Goal: Task Accomplishment & Management: Complete application form

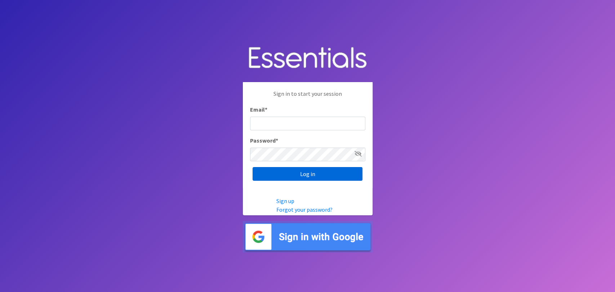
type input "analisacantu@austindiapers.org"
click at [307, 176] on input "Log in" at bounding box center [308, 174] width 110 height 14
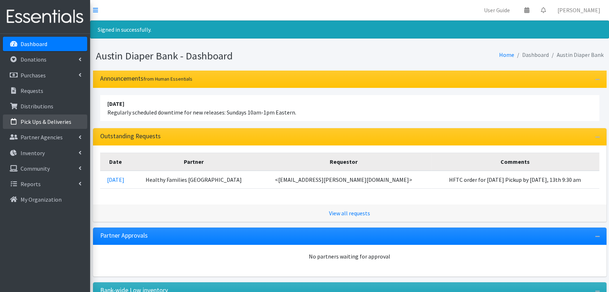
click at [57, 122] on p "Pick Ups & Deliveries" at bounding box center [46, 121] width 51 height 7
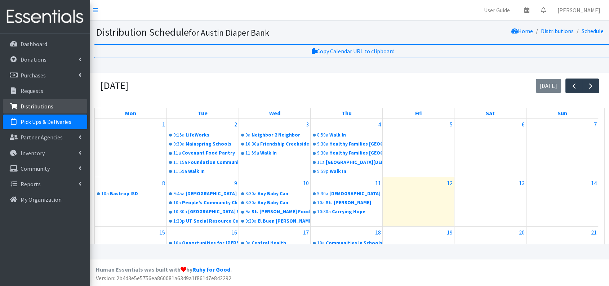
click at [54, 102] on link "Distributions" at bounding box center [45, 106] width 84 height 14
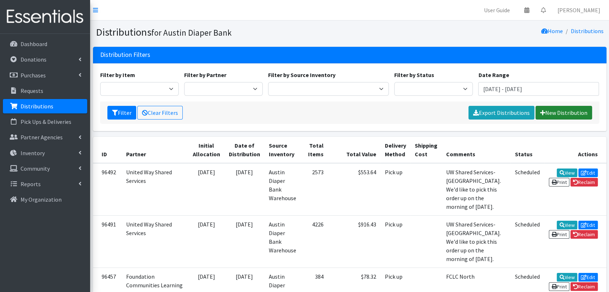
click at [562, 115] on link "New Distribution" at bounding box center [564, 113] width 57 height 14
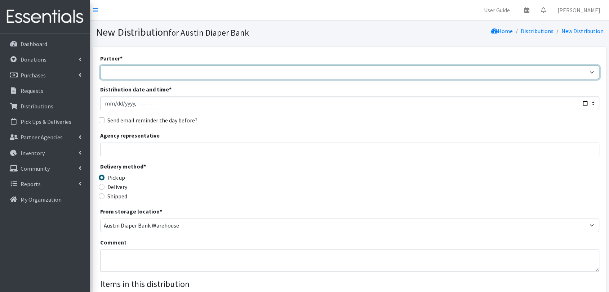
click at [341, 78] on select "ADB House Account Adult Protective Services Any Baby Can Ascension Seton Austin…" at bounding box center [349, 73] width 499 height 14
select select "330"
click at [100, 66] on select "ADB House Account Adult Protective Services Any Baby Can Ascension Seton Austin…" at bounding box center [349, 73] width 499 height 14
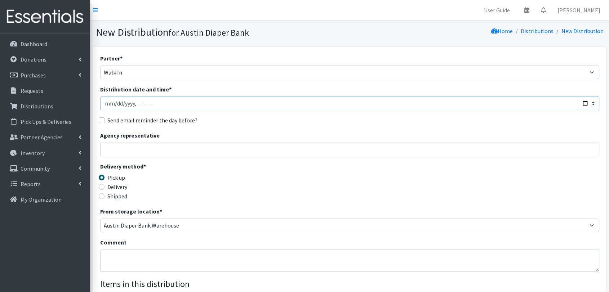
click at [118, 103] on input "Distribution date and time *" at bounding box center [349, 104] width 499 height 14
type input "2025-08-12T23:59"
click at [110, 104] on input "Distribution date and time *" at bounding box center [349, 104] width 499 height 14
click at [156, 102] on input "Distribution date and time *" at bounding box center [349, 104] width 499 height 14
click at [156, 104] on input "Distribution date and time *" at bounding box center [349, 104] width 499 height 14
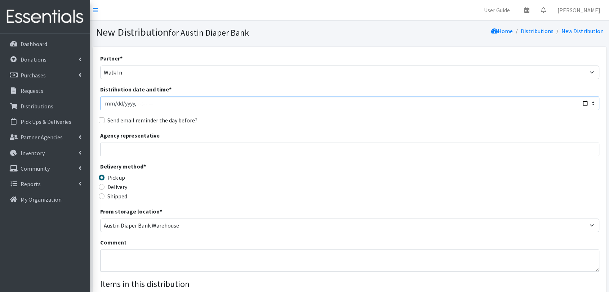
click at [155, 102] on input "Distribution date and time *" at bounding box center [349, 104] width 499 height 14
type input "2025-09-08T11:59"
click at [147, 149] on input "Agency representative" at bounding box center [349, 150] width 499 height 14
type input "[PERSON_NAME]"
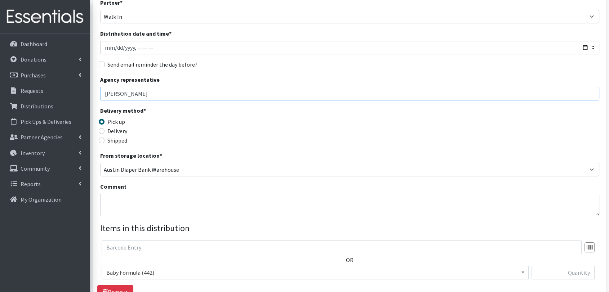
scroll to position [80, 0]
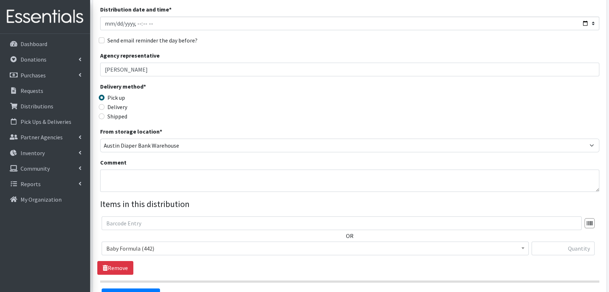
click at [154, 251] on span "Baby Formula (442)" at bounding box center [315, 249] width 418 height 10
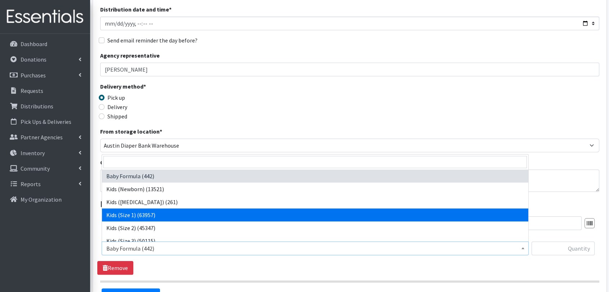
select select "453"
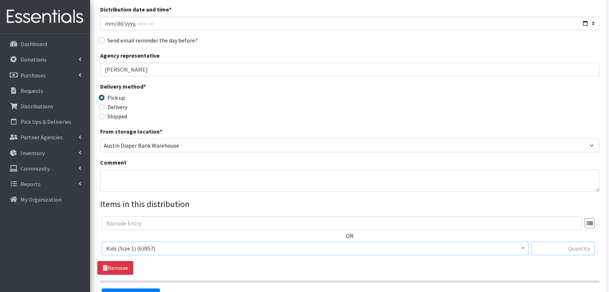
click at [567, 246] on input "text" at bounding box center [563, 249] width 63 height 14
type input "25"
click at [527, 259] on span "Baby Formula (442) Kids (Newborn) (13521) Kids (Preemie) (261) Kids (Size 1) (6…" at bounding box center [315, 251] width 427 height 19
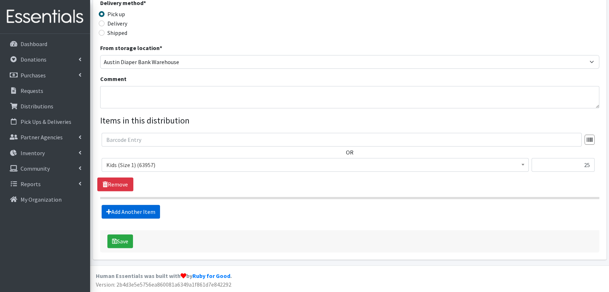
click at [129, 209] on link "Add Another Item" at bounding box center [131, 212] width 58 height 14
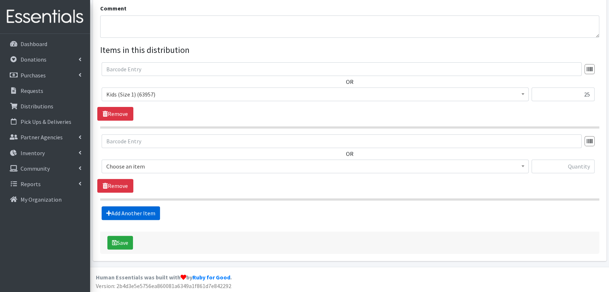
scroll to position [235, 0]
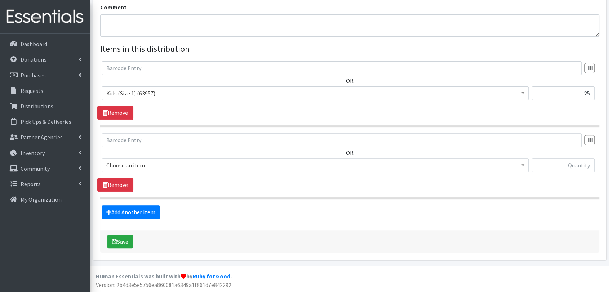
click at [148, 164] on span "Choose an item" at bounding box center [315, 165] width 418 height 10
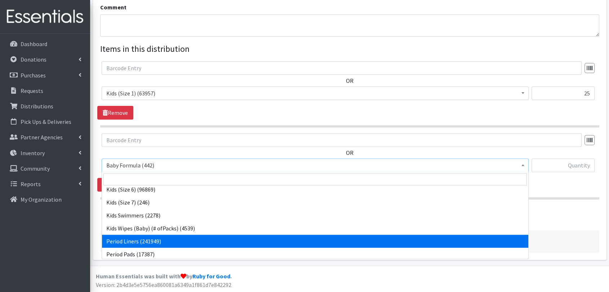
scroll to position [107, 0]
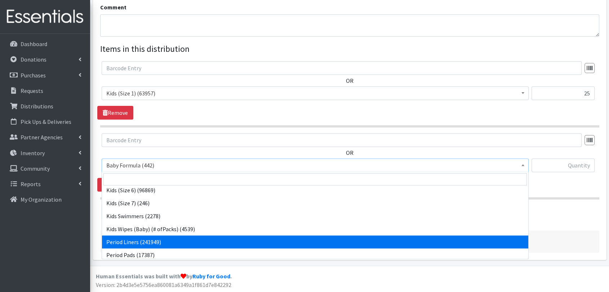
select select "434"
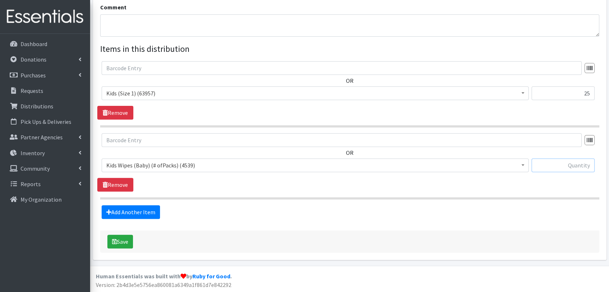
click at [563, 171] on input "text" at bounding box center [563, 166] width 63 height 14
type input "1"
drag, startPoint x: 549, startPoint y: 199, endPoint x: 518, endPoint y: 209, distance: 32.0
click at [547, 196] on section "OR Baby Formula (442) Kids (Newborn) (13521) Kids (Preemie) (261) Kids (Size 1)…" at bounding box center [349, 166] width 499 height 66
click at [123, 245] on button "Save" at bounding box center [120, 242] width 26 height 14
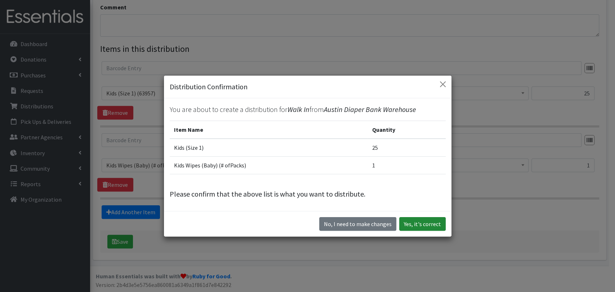
click at [415, 227] on button "Yes, it's correct" at bounding box center [422, 224] width 46 height 14
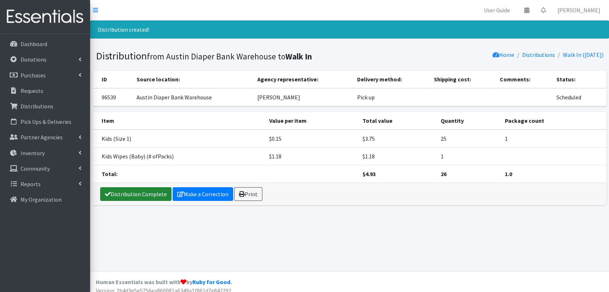
click at [147, 196] on link "Distribution Complete" at bounding box center [135, 194] width 71 height 14
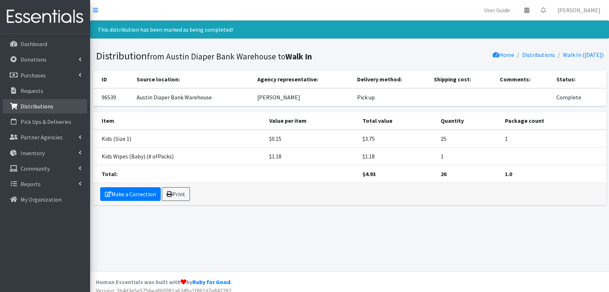
click at [58, 107] on link "Distributions" at bounding box center [45, 106] width 84 height 14
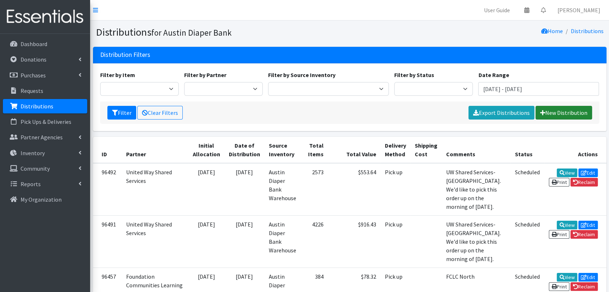
click at [572, 118] on link "New Distribution" at bounding box center [564, 113] width 57 height 14
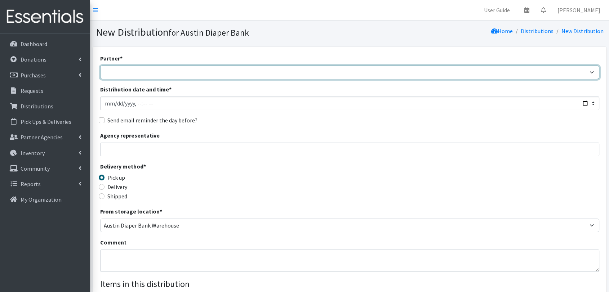
drag, startPoint x: 112, startPoint y: 67, endPoint x: 118, endPoint y: 76, distance: 11.0
click at [112, 67] on select "ADB House Account Adult Protective Services Any Baby Can [DATE] [GEOGRAPHIC_DAT…" at bounding box center [349, 73] width 499 height 14
select select "330"
click at [100, 66] on select "ADB House Account Adult Protective Services Any Baby Can [DATE] [GEOGRAPHIC_DAT…" at bounding box center [349, 73] width 499 height 14
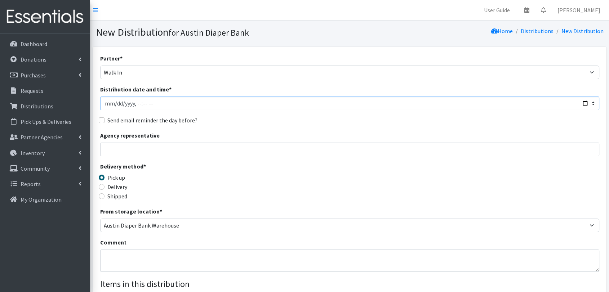
click at [117, 102] on input "Distribution date and time *" at bounding box center [349, 104] width 499 height 14
click at [145, 104] on input "Distribution date and time *" at bounding box center [349, 104] width 499 height 14
click at [151, 103] on input "Distribution date and time *" at bounding box center [349, 104] width 499 height 14
type input "2025-09-10T11:59"
click at [146, 149] on input "Agency representative" at bounding box center [349, 150] width 499 height 14
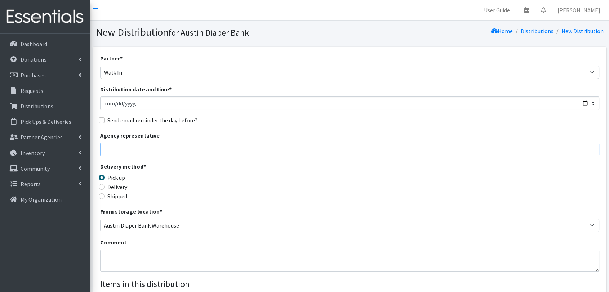
type input "[PERSON_NAME]"
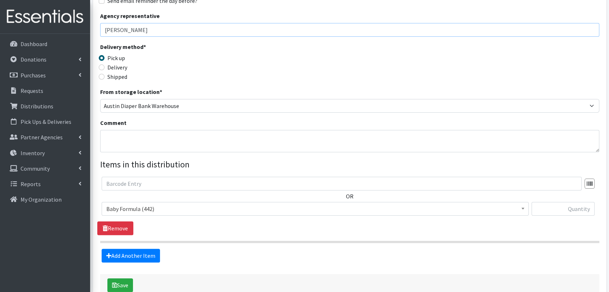
scroll to position [120, 0]
click at [188, 210] on span "Baby Formula (442)" at bounding box center [315, 209] width 418 height 10
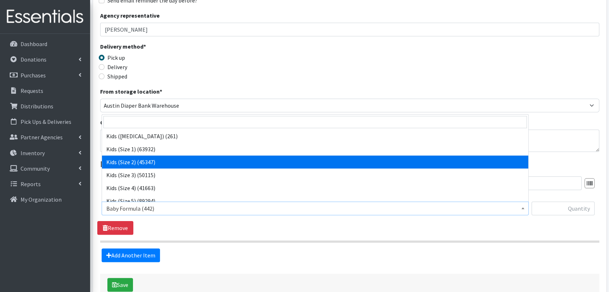
scroll to position [40, 0]
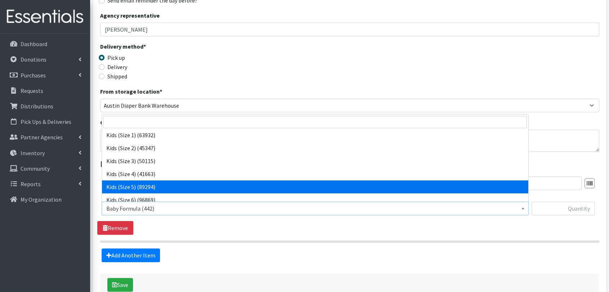
select select "460"
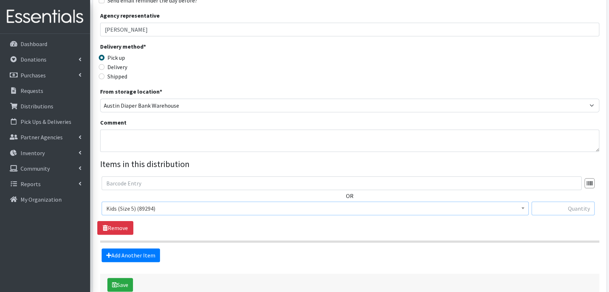
click at [550, 208] on input "text" at bounding box center [563, 209] width 63 height 14
type input "25"
click at [125, 279] on button "Save" at bounding box center [120, 285] width 26 height 14
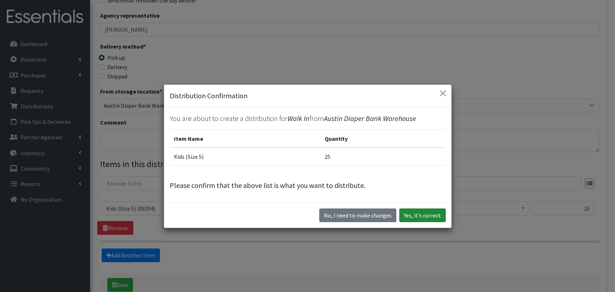
click at [425, 210] on button "Yes, it's correct" at bounding box center [422, 216] width 46 height 14
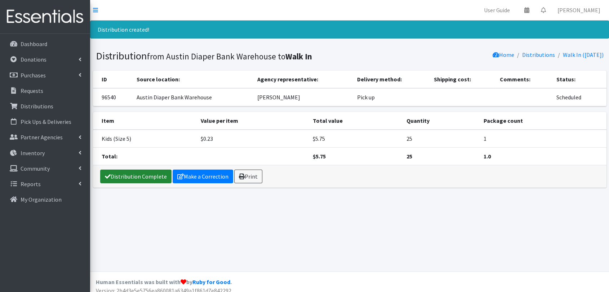
click at [129, 170] on link "Distribution Complete" at bounding box center [135, 177] width 71 height 14
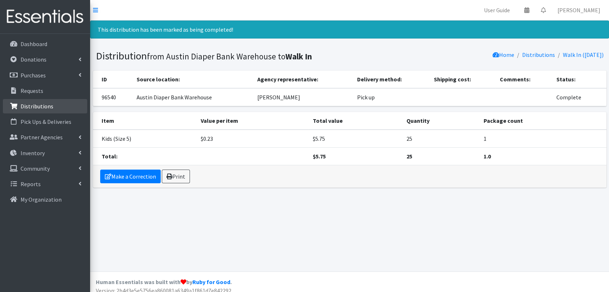
click at [46, 108] on p "Distributions" at bounding box center [37, 106] width 33 height 7
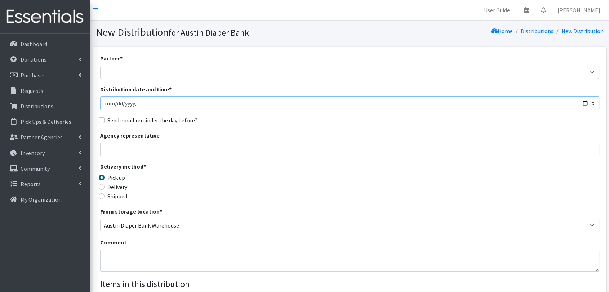
click at [145, 104] on input "Distribution date and time *" at bounding box center [349, 104] width 499 height 14
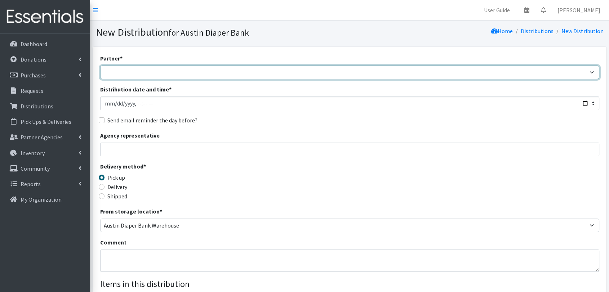
click at [159, 75] on select "ADB House Account Adult Protective Services Any Baby Can [DATE] [GEOGRAPHIC_DAT…" at bounding box center [349, 73] width 499 height 14
select select "330"
click at [100, 66] on select "ADB House Account Adult Protective Services Any Baby Can [DATE] [GEOGRAPHIC_DAT…" at bounding box center [349, 73] width 499 height 14
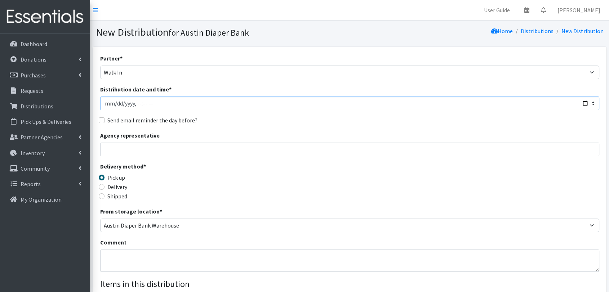
click at [153, 106] on input "Distribution date and time *" at bounding box center [349, 104] width 499 height 14
type input "[DATE]T11:59"
drag, startPoint x: 165, startPoint y: 151, endPoint x: 169, endPoint y: 155, distance: 6.1
click at [165, 151] on input "Agency representative" at bounding box center [349, 150] width 499 height 14
type input "[PERSON_NAME]"
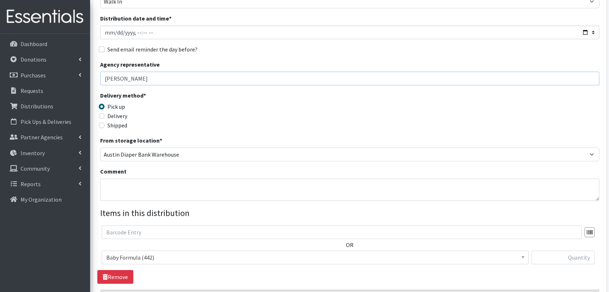
scroll to position [80, 0]
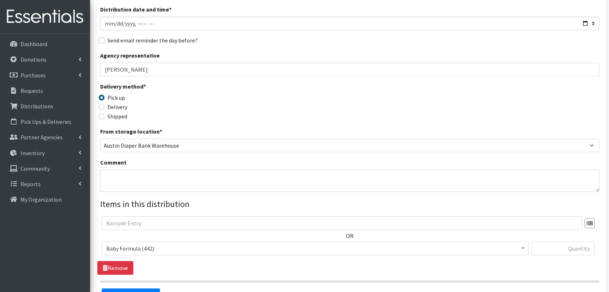
click at [168, 249] on span "Baby Formula (442)" at bounding box center [315, 249] width 418 height 10
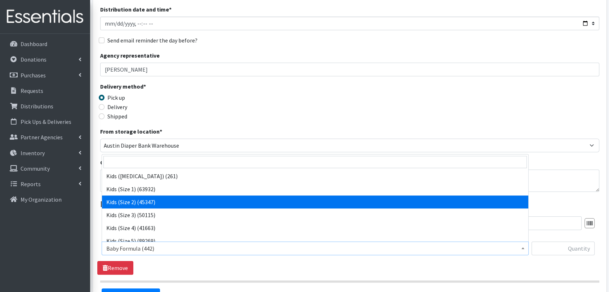
scroll to position [40, 0]
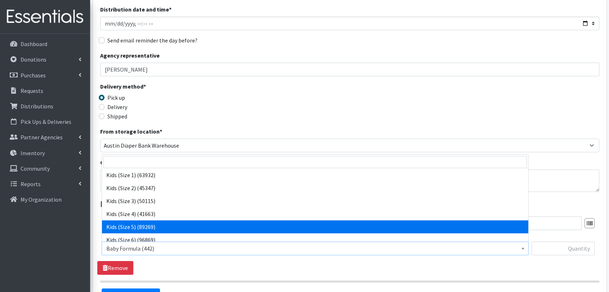
select select "460"
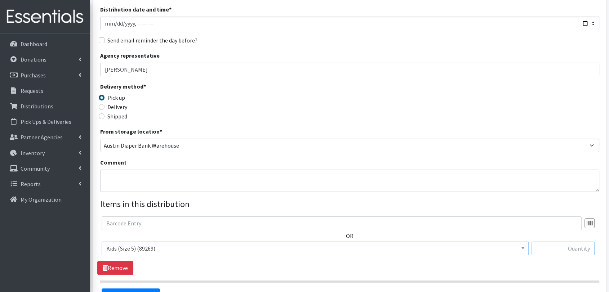
click at [556, 249] on input "text" at bounding box center [563, 249] width 63 height 14
type input "25"
drag, startPoint x: 504, startPoint y: 270, endPoint x: 490, endPoint y: 271, distance: 13.8
click at [503, 270] on div "OR Baby Formula (442) Kids (Newborn) (13521) Kids ([MEDICAL_DATA]) (261) Kids (…" at bounding box center [349, 246] width 505 height 58
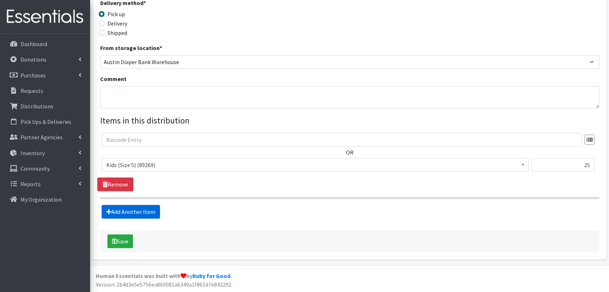
click at [142, 214] on link "Add Another Item" at bounding box center [131, 212] width 58 height 14
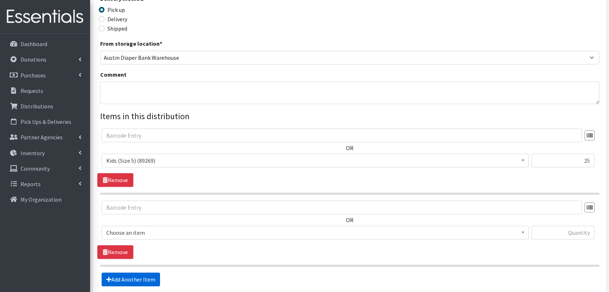
scroll to position [235, 0]
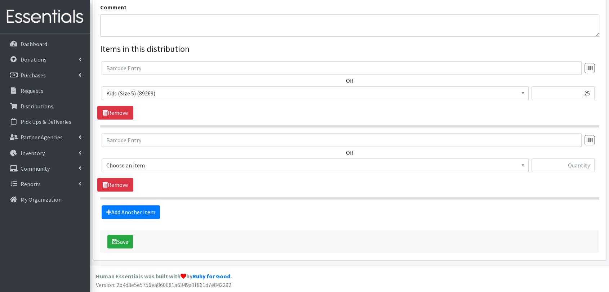
drag, startPoint x: 145, startPoint y: 164, endPoint x: 148, endPoint y: 170, distance: 7.4
click at [145, 163] on span "Choose an item" at bounding box center [315, 165] width 418 height 10
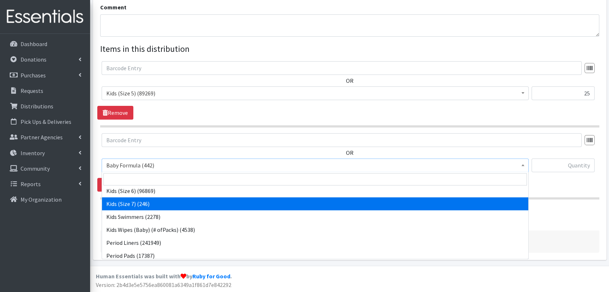
scroll to position [120, 0]
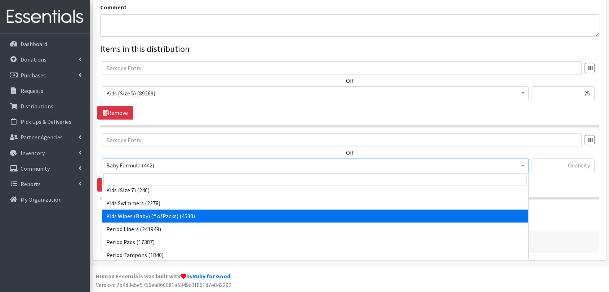
select select "434"
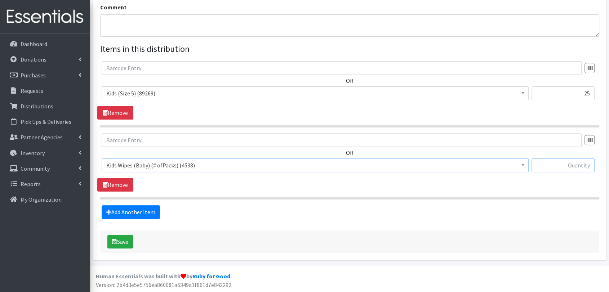
click at [555, 166] on input "text" at bounding box center [563, 166] width 63 height 14
type input "1"
click at [528, 197] on hr at bounding box center [349, 198] width 499 height 2
click at [130, 213] on link "Add Another Item" at bounding box center [131, 212] width 58 height 14
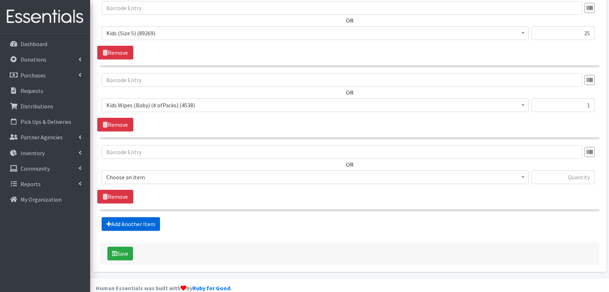
scroll to position [307, 0]
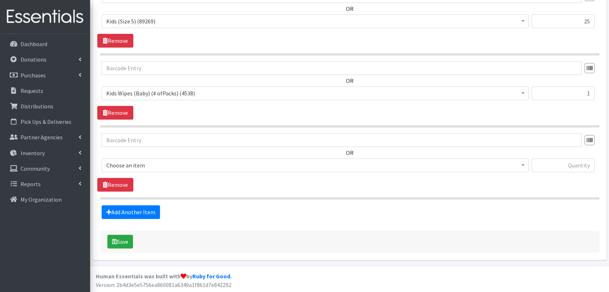
click at [157, 167] on span "Choose an item" at bounding box center [315, 165] width 418 height 10
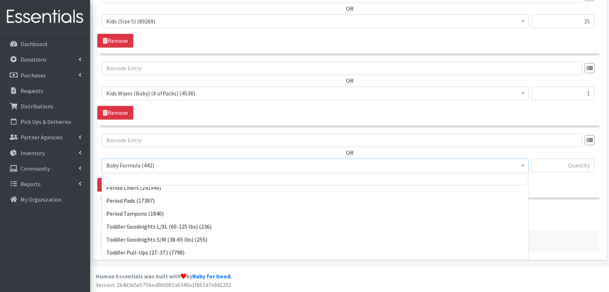
scroll to position [147, 0]
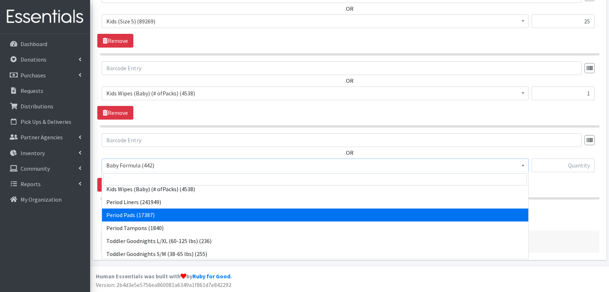
select select "1534"
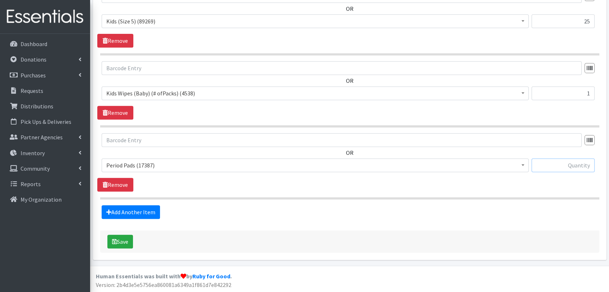
click at [563, 167] on input "text" at bounding box center [563, 166] width 63 height 14
type input "10"
click at [531, 205] on div "Add Another Item" at bounding box center [349, 212] width 505 height 14
click at [130, 243] on button "Save" at bounding box center [120, 242] width 26 height 14
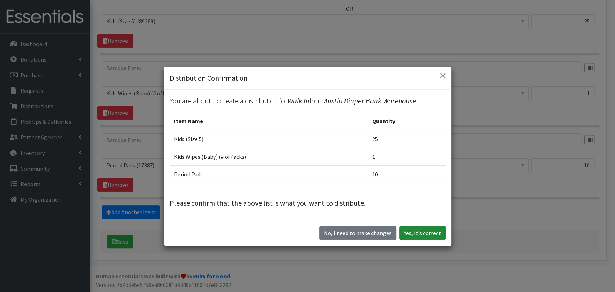
click at [432, 232] on button "Yes, it's correct" at bounding box center [422, 233] width 46 height 14
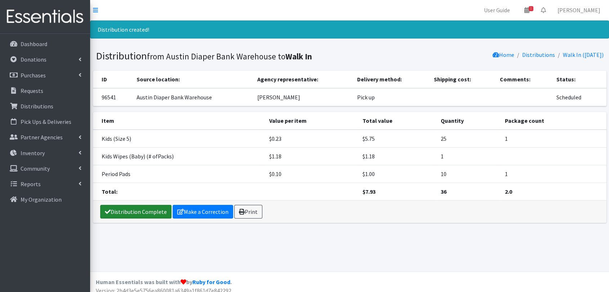
drag, startPoint x: 137, startPoint y: 211, endPoint x: 196, endPoint y: 250, distance: 71.3
click at [137, 211] on link "Distribution Complete" at bounding box center [135, 212] width 71 height 14
